Goal: Find specific page/section: Find specific page/section

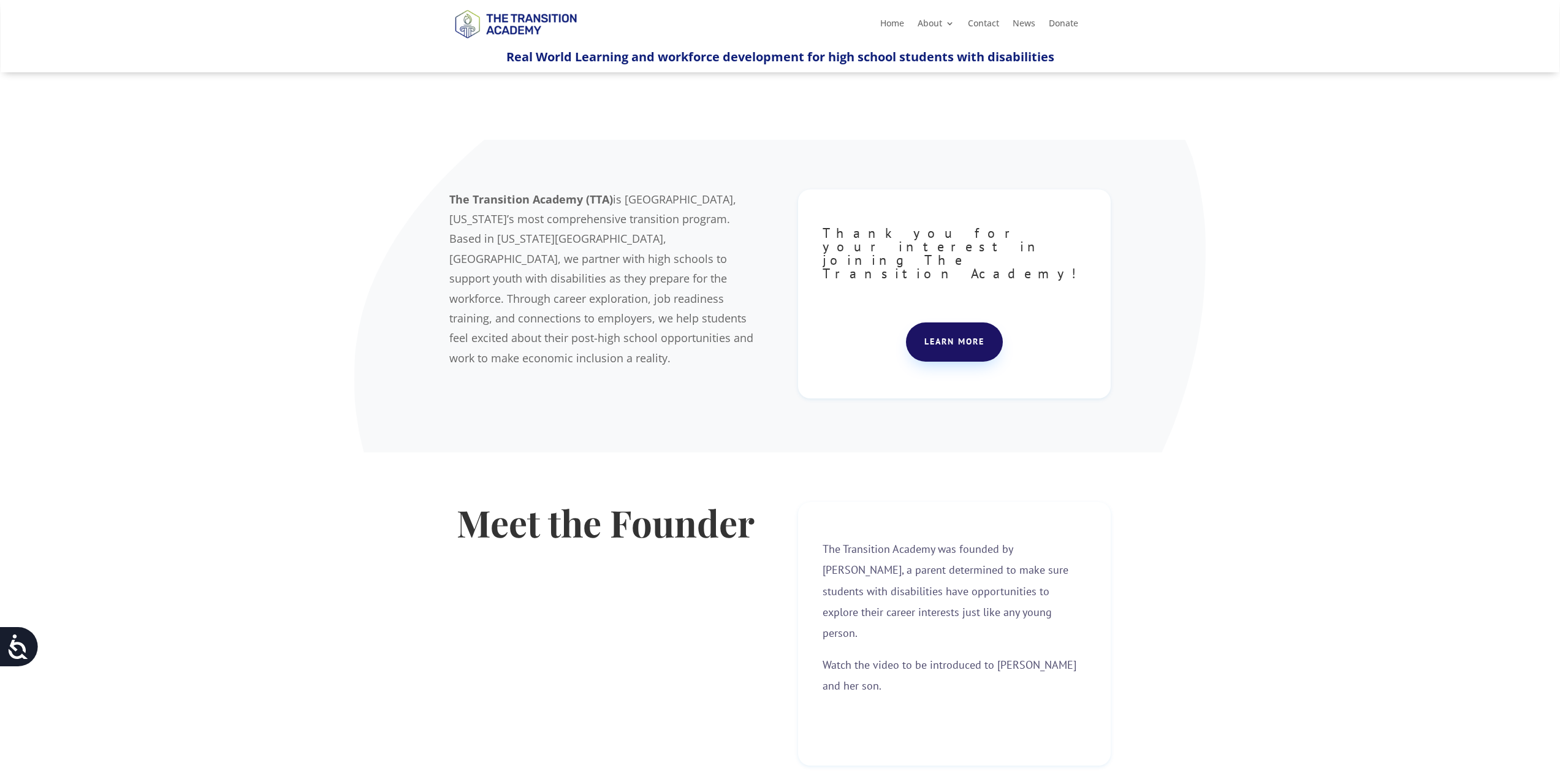
scroll to position [33, 0]
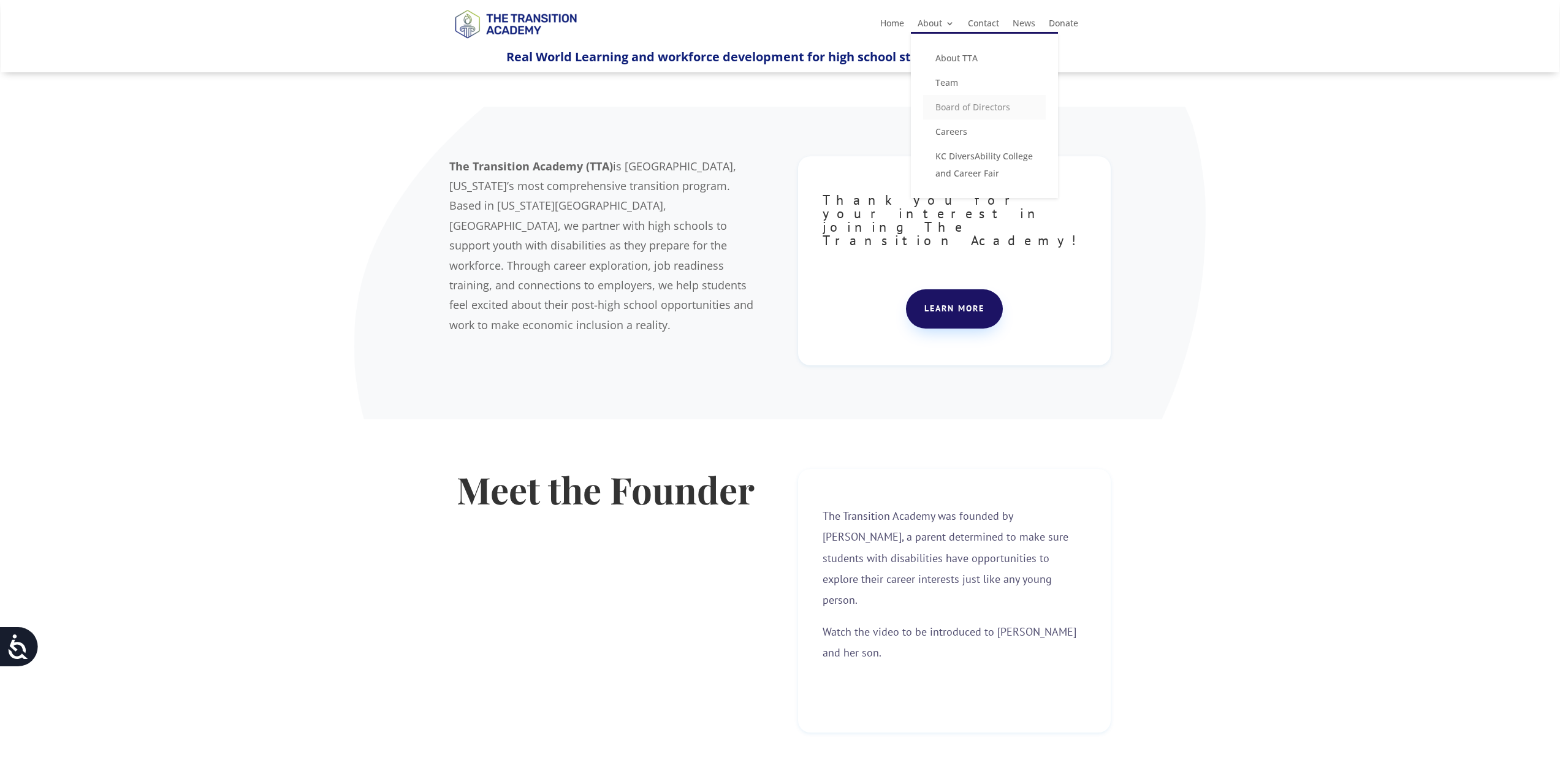
click at [943, 108] on link "Board of Directors" at bounding box center [984, 107] width 123 height 24
